Goal: Task Accomplishment & Management: Use online tool/utility

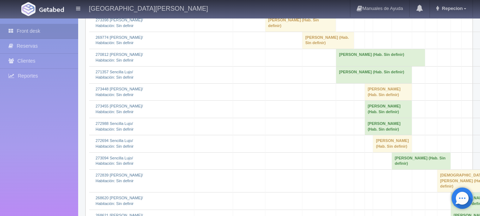
scroll to position [853, 0]
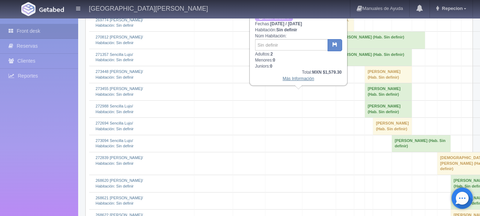
click at [295, 80] on link "Más Información" at bounding box center [299, 78] width 32 height 5
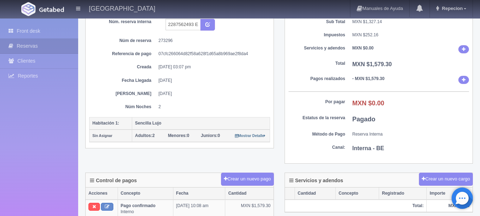
scroll to position [36, 0]
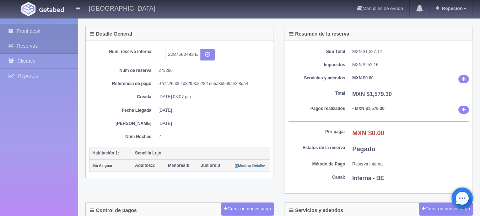
click at [41, 31] on link "Front desk" at bounding box center [39, 31] width 78 height 15
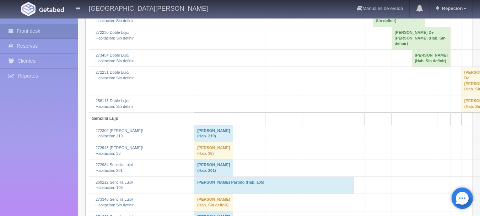
scroll to position [278, 0]
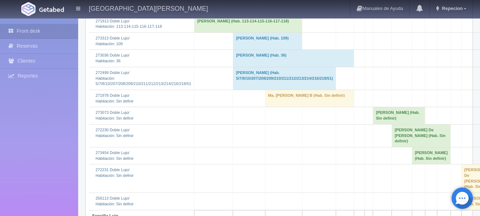
click at [273, 107] on td "Ma. Guadalupe Sosa Diaz B (Hab. Sin definir)" at bounding box center [309, 98] width 89 height 17
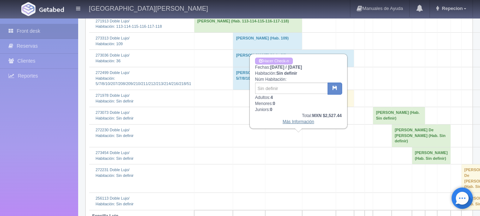
click at [294, 124] on link "Más Información" at bounding box center [299, 121] width 32 height 5
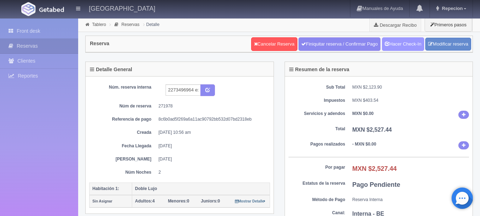
click at [401, 45] on link "Hacer Check-In" at bounding box center [403, 44] width 42 height 14
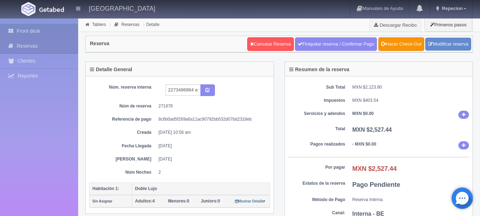
click at [29, 35] on link "Front desk" at bounding box center [39, 31] width 78 height 15
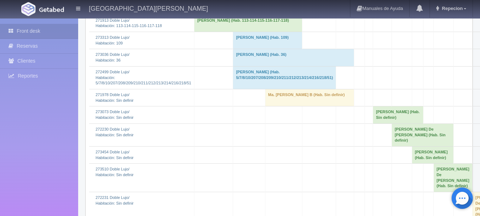
scroll to position [284, 0]
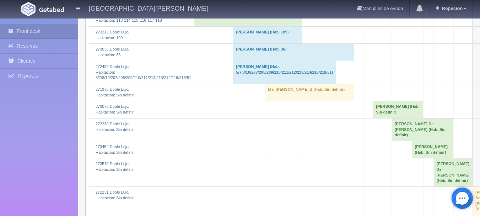
click at [283, 101] on td "Ma. Guadalupe Sosa Diaz B (Hab. Sin definir)" at bounding box center [309, 92] width 89 height 17
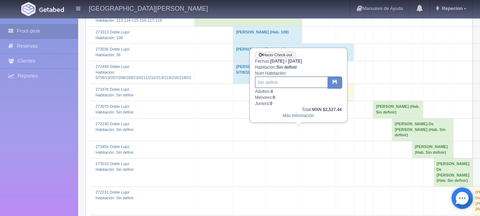
click at [278, 83] on input "text" at bounding box center [291, 81] width 73 height 11
type input "37"
click at [331, 86] on button "button" at bounding box center [335, 82] width 15 height 12
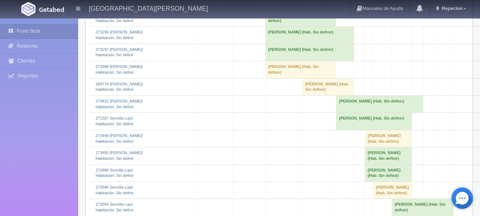
scroll to position [853, 0]
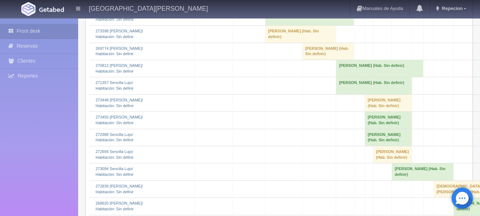
click at [283, 8] on td "[PERSON_NAME] (Hab. Sin definir)" at bounding box center [309, -1] width 89 height 17
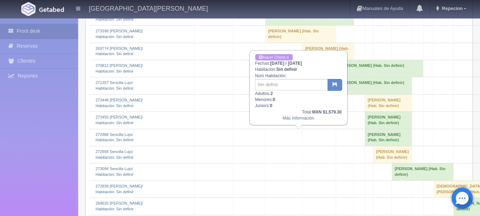
click at [278, 55] on link "Hacer Check-n" at bounding box center [274, 57] width 38 height 7
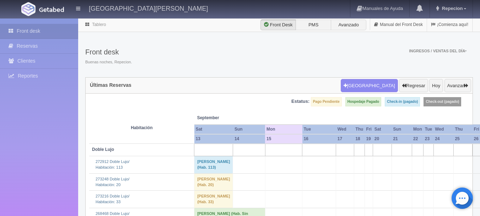
scroll to position [853, 0]
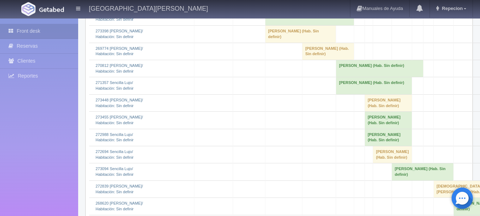
click at [276, 25] on td "[PERSON_NAME] (Hab. Sin definir)" at bounding box center [309, 16] width 89 height 17
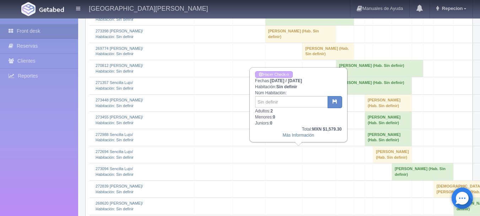
click at [288, 8] on td "Alfredo Machaen (Hab. Sin definir)" at bounding box center [309, -1] width 89 height 17
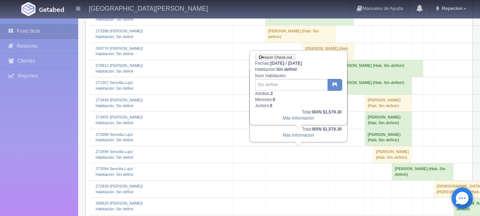
click at [310, 25] on td "Cutberto Olarte (Hab. Sin definir)" at bounding box center [309, 16] width 89 height 17
click at [286, 85] on input "text" at bounding box center [291, 84] width 73 height 11
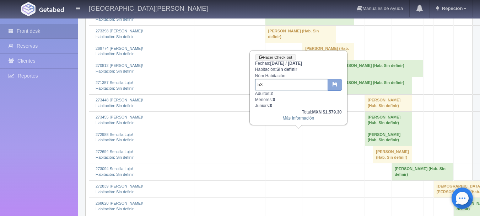
type input "53"
click at [331, 84] on button "button" at bounding box center [335, 85] width 15 height 12
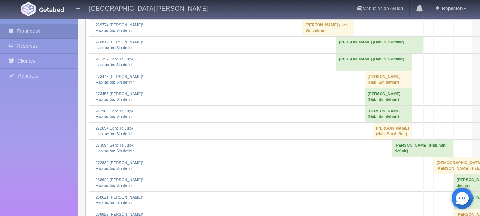
scroll to position [889, 0]
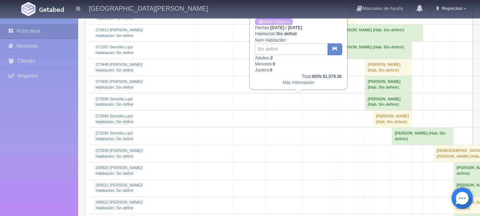
scroll to position [853, 0]
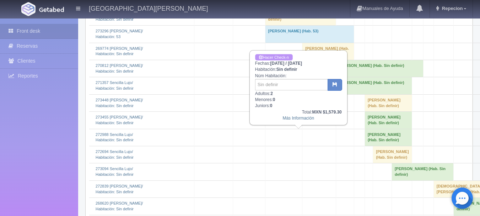
click at [277, 57] on link "Hacer Check-n" at bounding box center [274, 57] width 38 height 7
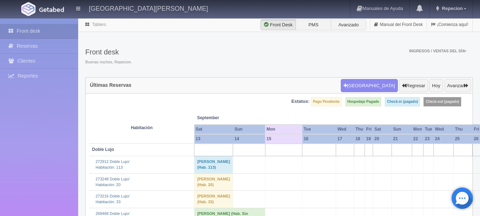
scroll to position [853, 0]
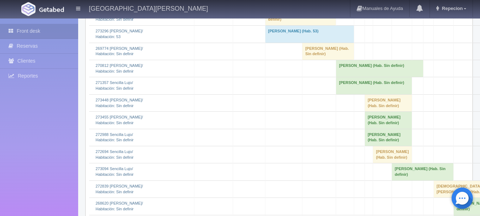
click at [305, 8] on td "Cutberto Olarte (Hab. Sin definir)" at bounding box center [309, -1] width 89 height 17
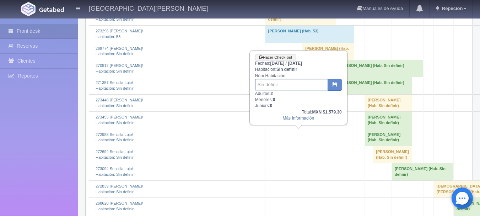
click at [288, 82] on input "text" at bounding box center [291, 84] width 73 height 11
type input "219"
click at [332, 85] on button "button" at bounding box center [335, 85] width 15 height 12
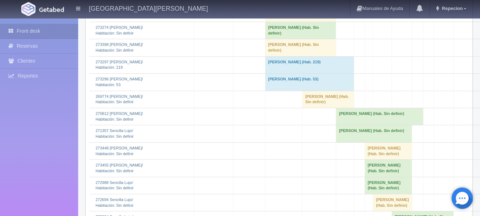
scroll to position [818, 0]
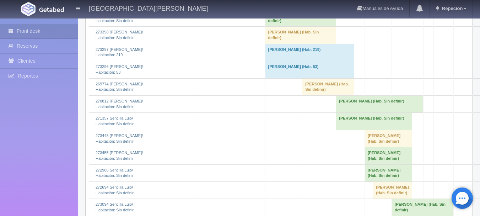
click at [284, 9] on td "[PERSON_NAME] (Hab. Sin definir)" at bounding box center [300, 0] width 71 height 17
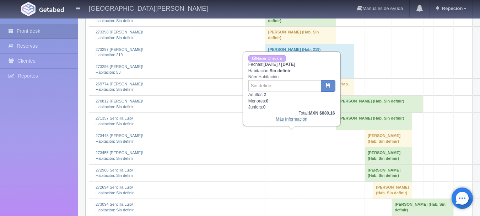
click at [290, 122] on link "Más Información" at bounding box center [292, 119] width 32 height 5
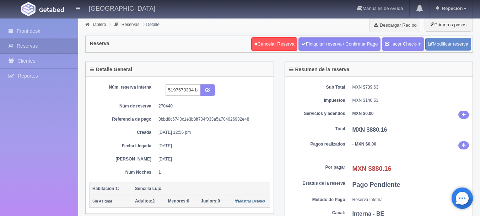
drag, startPoint x: 406, startPoint y: 34, endPoint x: 403, endPoint y: 36, distance: 3.7
click at [406, 33] on div "Reserva Cancelar Reserva Finiquitar reserva / Confirmar Pago Hacer Check-In Mod…" at bounding box center [279, 47] width 398 height 30
click at [400, 41] on link "Hacer Check-In" at bounding box center [403, 44] width 42 height 14
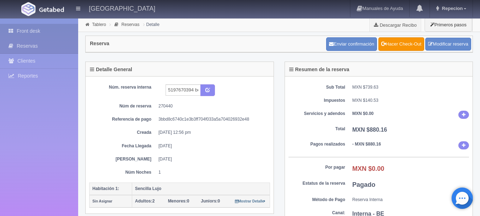
click at [31, 31] on link "Front desk" at bounding box center [39, 31] width 78 height 15
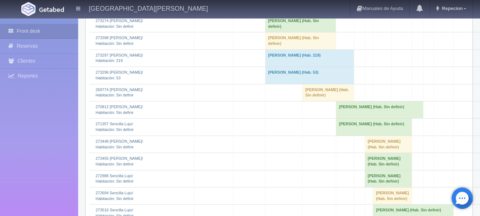
scroll to position [818, 0]
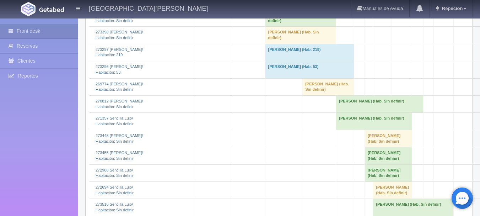
click at [280, 9] on td "Adriana Orozco Aguilar (Hab. Sin definir)" at bounding box center [300, 0] width 71 height 17
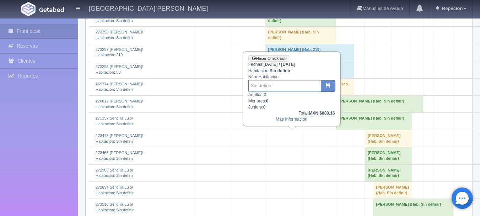
click at [278, 89] on input "text" at bounding box center [284, 85] width 73 height 11
type input "201"
click at [326, 90] on button "button" at bounding box center [328, 86] width 15 height 12
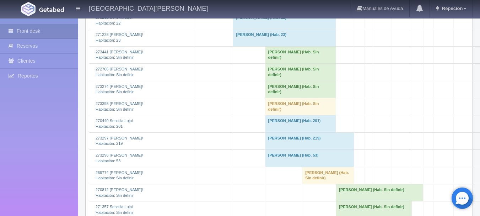
scroll to position [818, 0]
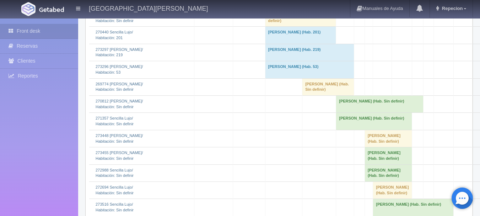
click at [279, 26] on td "Jonathan O Stetson (Hab. Sin definir)" at bounding box center [300, 17] width 71 height 17
click at [291, 26] on td "Jonathan O Stetson (Hab. Sin definir)" at bounding box center [300, 17] width 71 height 17
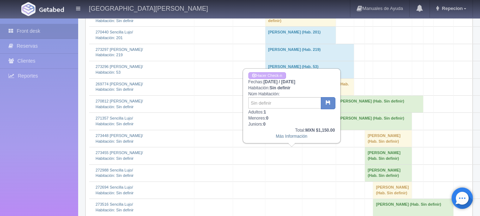
click at [291, 26] on td "Jonathan O Stetson (Hab. Sin definir)" at bounding box center [300, 17] width 71 height 17
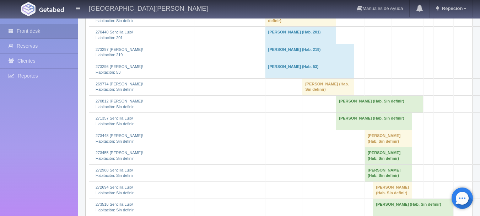
click at [282, 9] on td "[PERSON_NAME] (Hab. Sin definir)" at bounding box center [300, 0] width 71 height 17
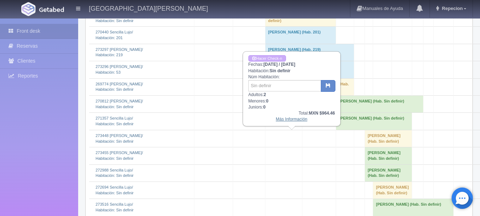
click at [289, 121] on link "Más Información" at bounding box center [292, 119] width 32 height 5
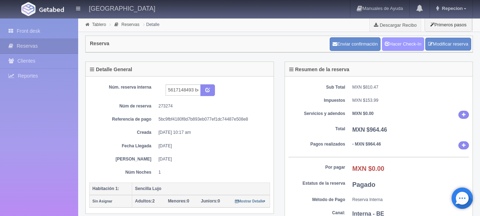
click at [395, 46] on link "Hacer Check-In" at bounding box center [403, 44] width 42 height 14
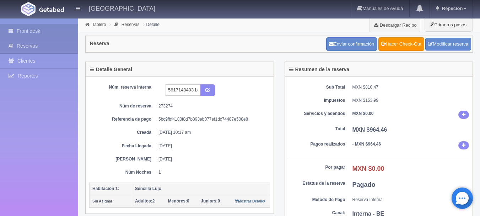
drag, startPoint x: 37, startPoint y: 21, endPoint x: 35, endPoint y: 29, distance: 8.5
click at [36, 23] on div "Front desk Reservas Clientes Reportes Reporte del día Concentrado de ventas Ana…" at bounding box center [39, 126] width 78 height 216
click at [35, 29] on link "Front desk" at bounding box center [39, 31] width 78 height 15
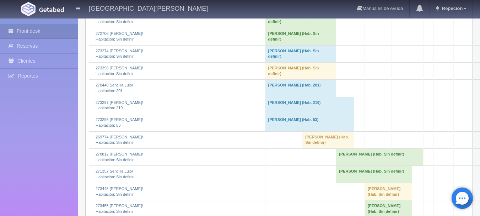
scroll to position [782, 0]
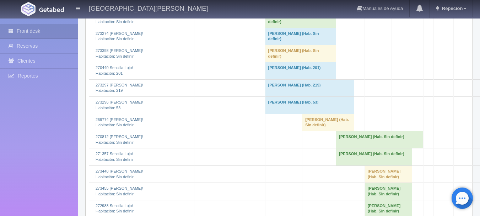
click at [298, 45] on td "[PERSON_NAME] (Hab. Sin definir)" at bounding box center [300, 36] width 71 height 17
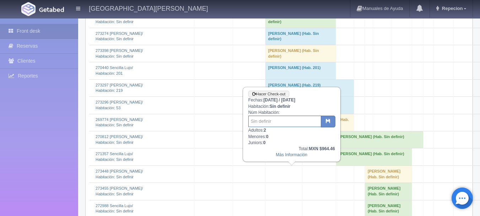
click at [275, 123] on input "text" at bounding box center [284, 121] width 73 height 11
type input "103"
click at [329, 122] on icon "button" at bounding box center [328, 120] width 5 height 5
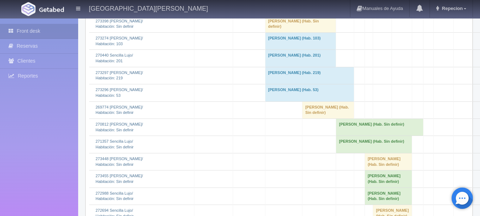
scroll to position [782, 0]
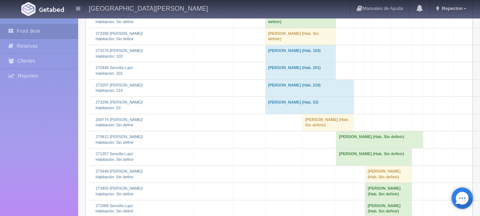
click at [288, 10] on td "Mauricio Alfonso (Hab. Sin definir)" at bounding box center [300, 1] width 71 height 17
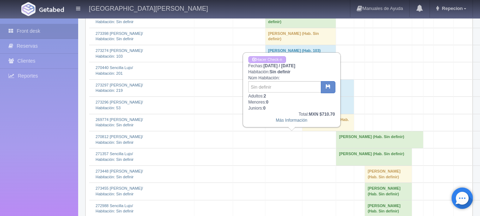
click at [288, 10] on td "Mauricio Alfonso (Hab. Sin definir)" at bounding box center [300, 1] width 71 height 17
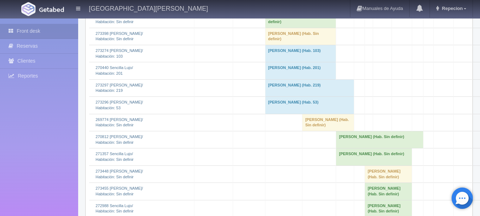
click at [310, 10] on td "Mauricio Alfonso (Hab. Sin definir)" at bounding box center [300, 1] width 71 height 17
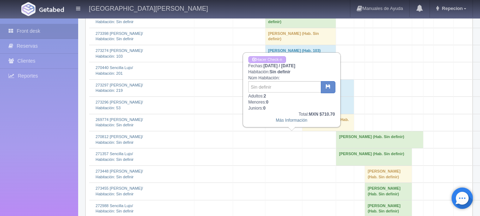
click at [310, 10] on td "Mauricio Alfonso (Hab. Sin definir)" at bounding box center [300, 1] width 71 height 17
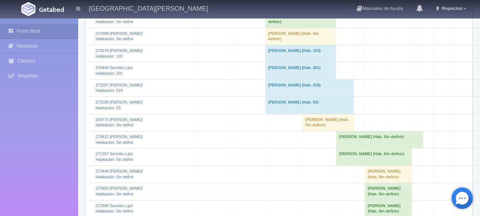
click at [317, 28] on td "Francisco Caro Valle (Hab. Sin definir)" at bounding box center [300, 19] width 71 height 17
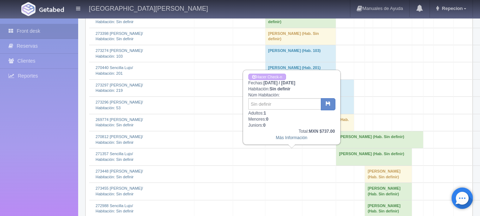
click at [317, 28] on td "Francisco Caro Valle (Hab. Sin definir)" at bounding box center [300, 19] width 71 height 17
click at [318, 28] on td "Francisco Caro Valle (Hab. Sin definir)" at bounding box center [300, 19] width 71 height 17
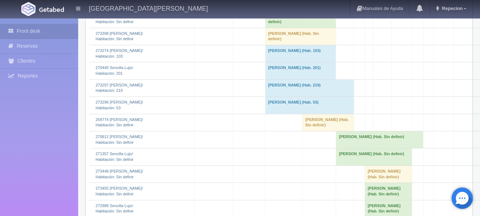
click at [317, 45] on td "Jonathan O Stetson (Hab. Sin definir)" at bounding box center [300, 36] width 71 height 17
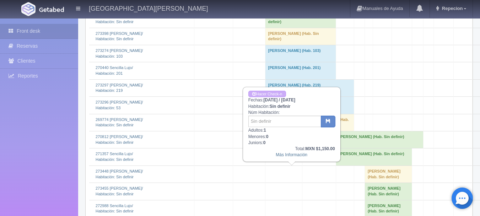
click at [317, 45] on td "Jonathan O Stetson (Hab. Sin definir)" at bounding box center [300, 36] width 71 height 17
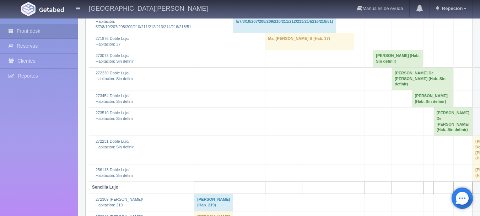
scroll to position [320, 0]
